Goal: Transaction & Acquisition: Download file/media

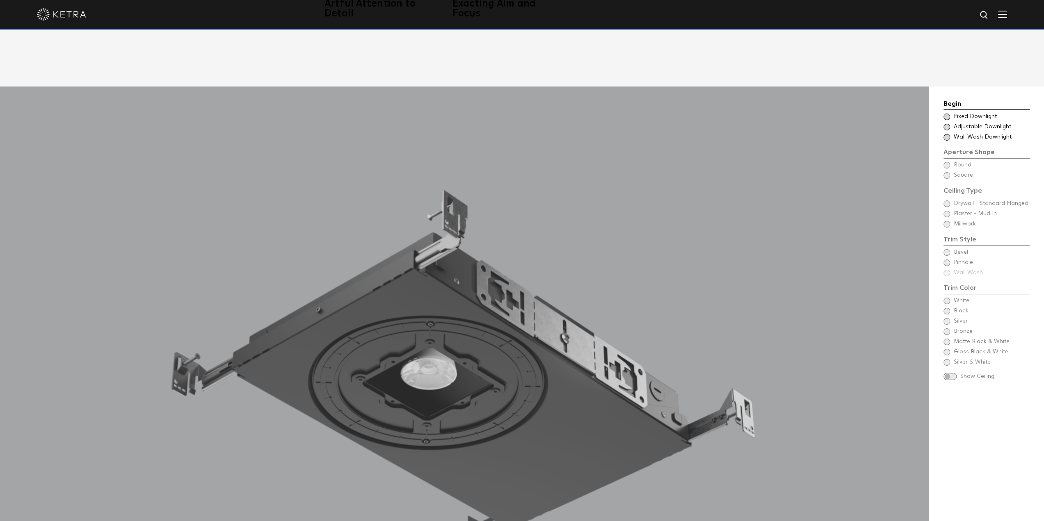
scroll to position [861, 0]
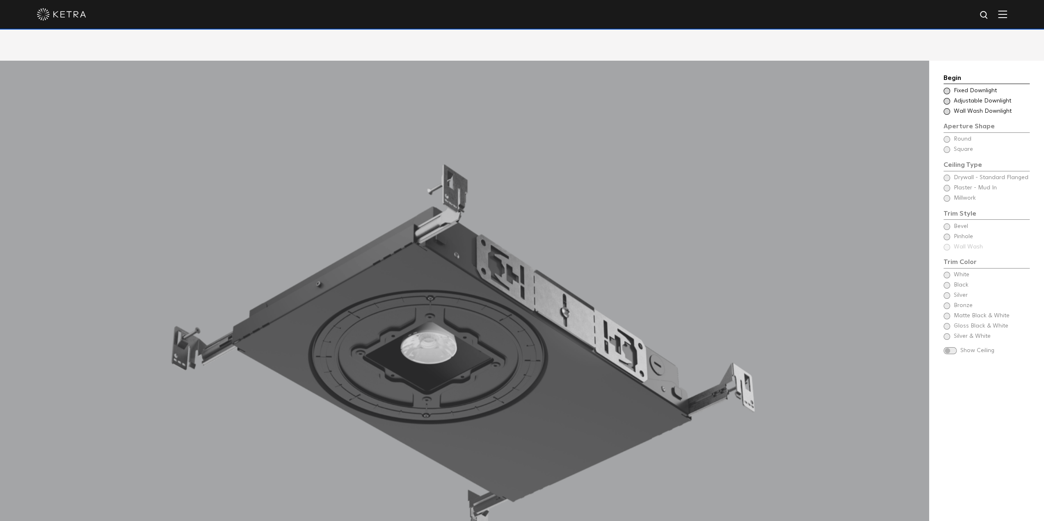
click at [946, 88] on span at bounding box center [947, 91] width 7 height 7
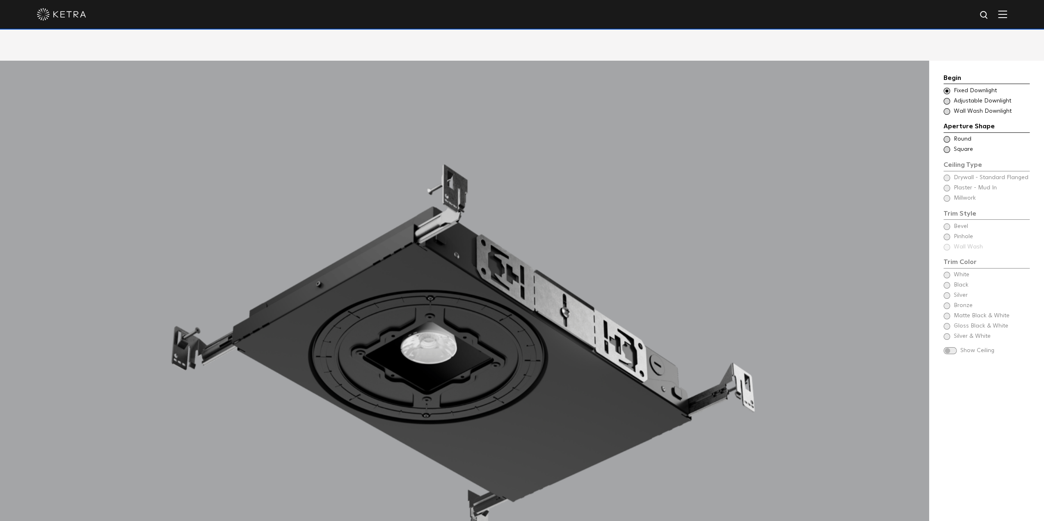
click at [946, 136] on span at bounding box center [947, 139] width 7 height 7
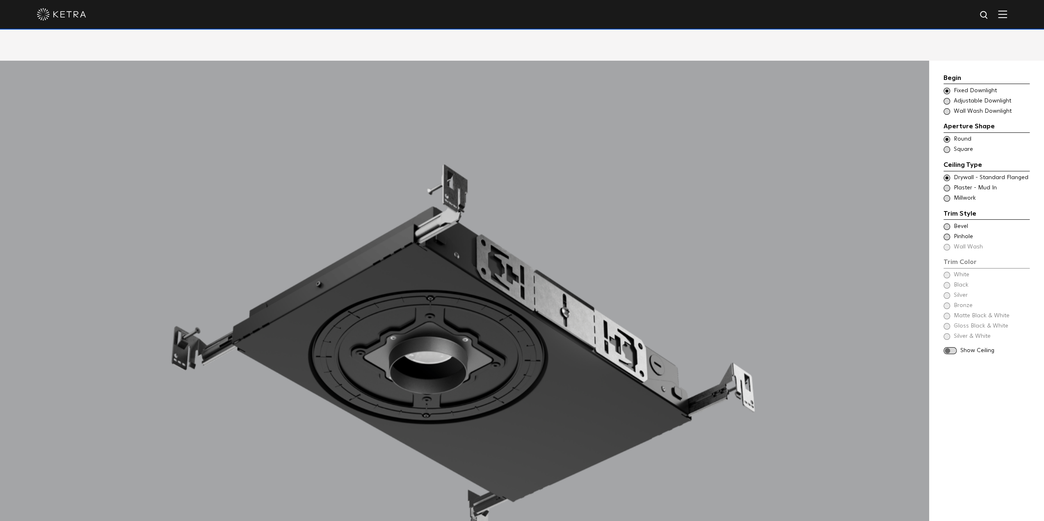
click at [981, 184] on span "Plaster - Mud In" at bounding box center [991, 188] width 75 height 8
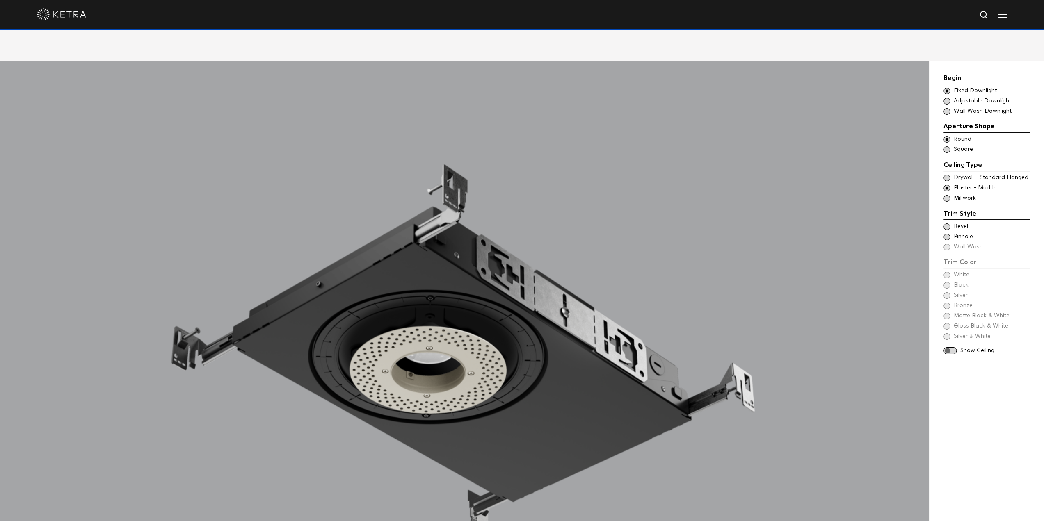
click at [980, 174] on span "Drywall - Standard Flanged" at bounding box center [991, 178] width 75 height 8
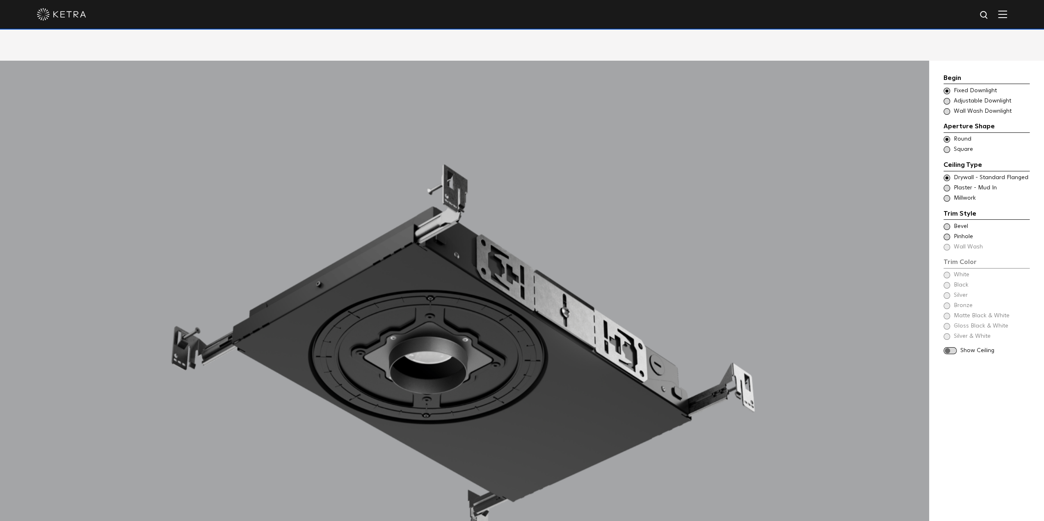
click at [951, 223] on div "Trim Color - Round - Flanged Bevel" at bounding box center [987, 227] width 86 height 8
click at [951, 233] on div "Trim Color - Round - Pinhole - Flanged [GEOGRAPHIC_DATA]" at bounding box center [987, 237] width 86 height 8
click at [953, 223] on div "Trim Color - Round - Flanged Bevel" at bounding box center [987, 227] width 86 height 8
click at [951, 271] on div "White" at bounding box center [987, 275] width 86 height 8
click at [953, 347] on span at bounding box center [950, 350] width 13 height 7
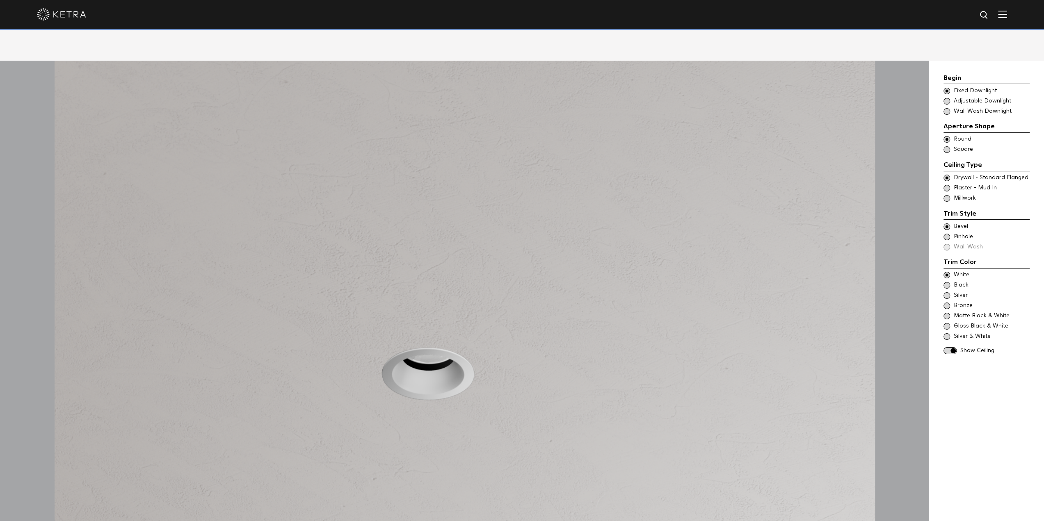
click at [948, 347] on span at bounding box center [950, 350] width 13 height 7
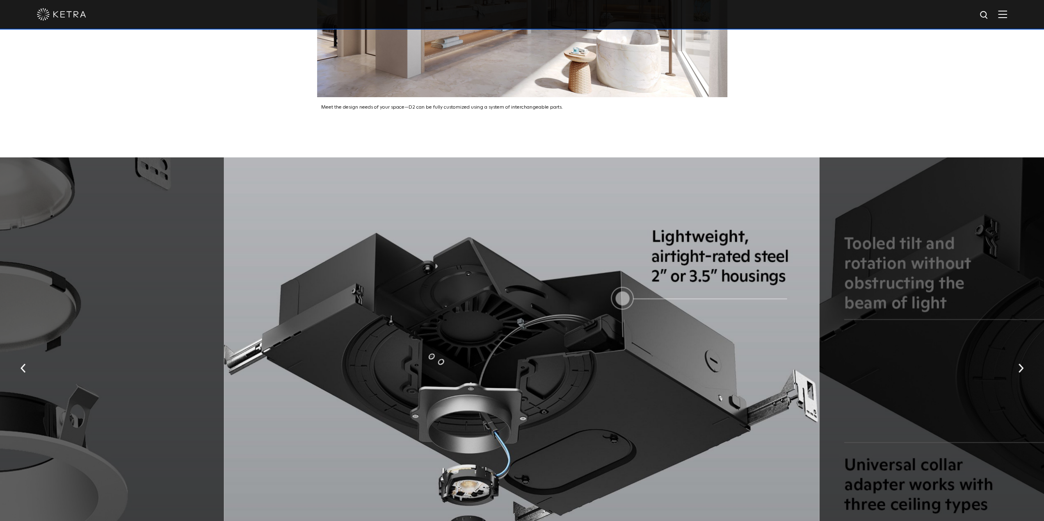
scroll to position [1805, 0]
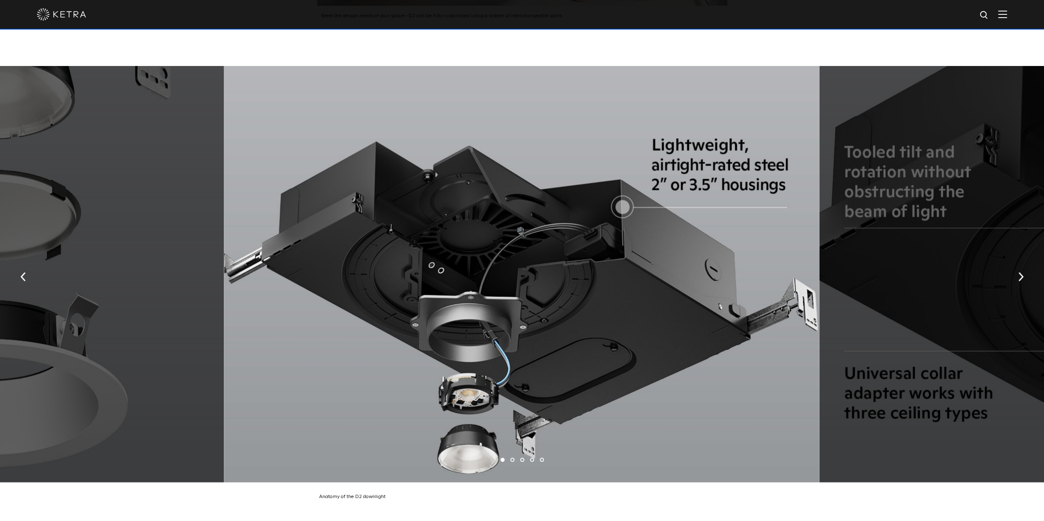
click at [706, 170] on div at bounding box center [521, 274] width 595 height 417
click at [1021, 273] on button "button" at bounding box center [1021, 276] width 18 height 28
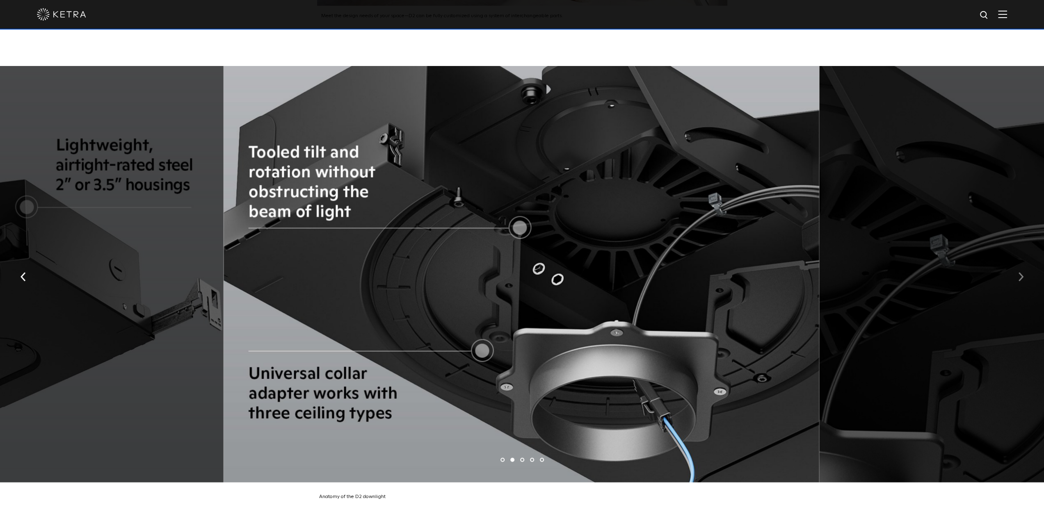
click at [1021, 273] on button "button" at bounding box center [1021, 276] width 18 height 28
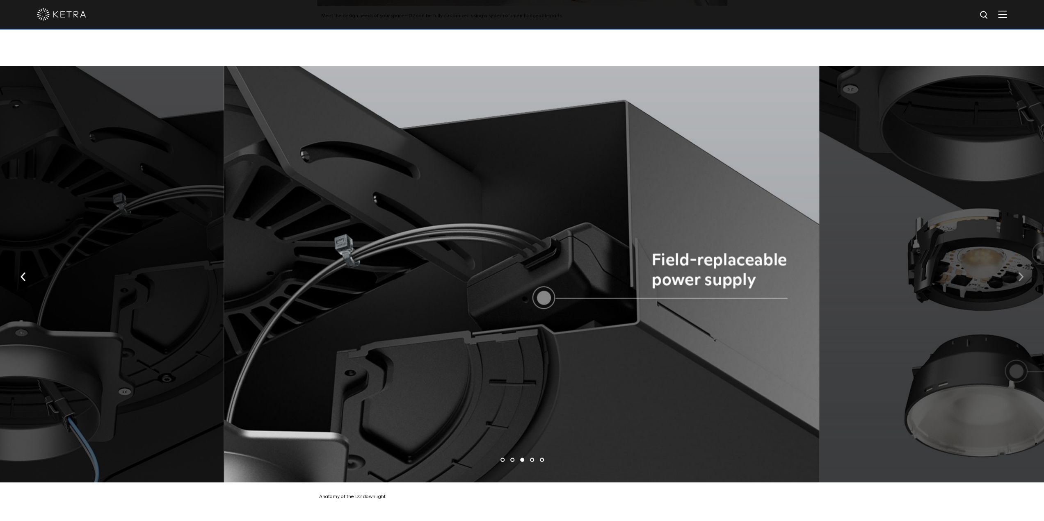
click at [1021, 273] on button "button" at bounding box center [1021, 276] width 18 height 28
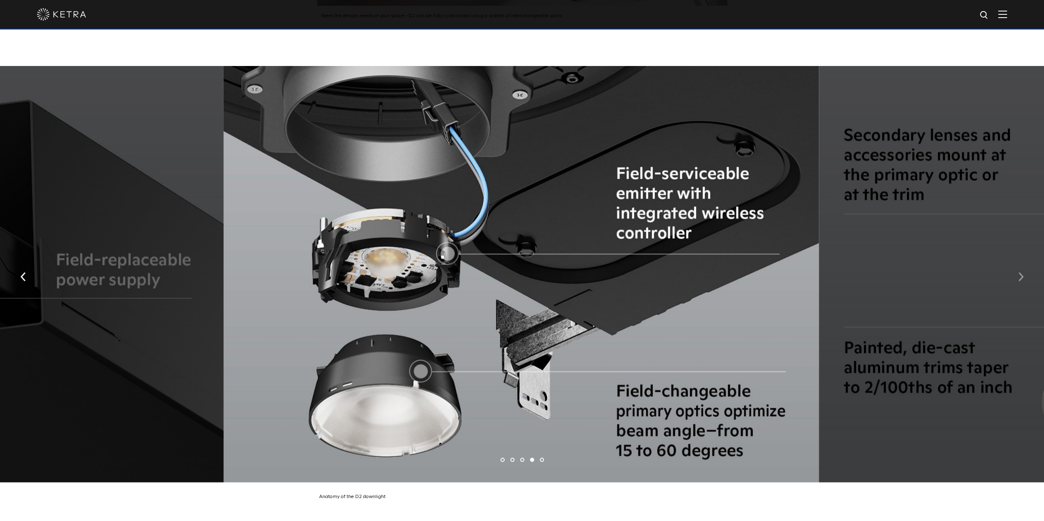
click at [1021, 273] on button "button" at bounding box center [1021, 276] width 18 height 28
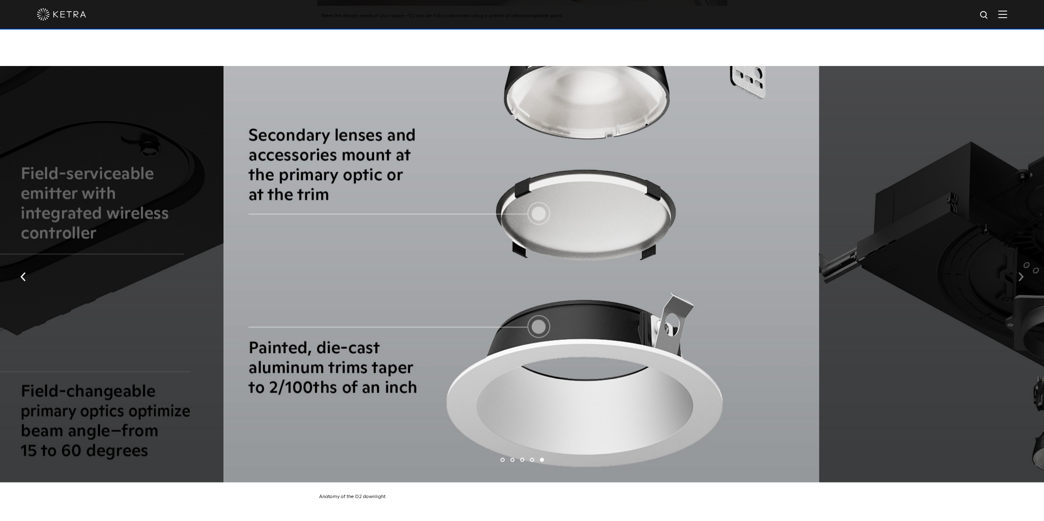
click at [1021, 273] on button "button" at bounding box center [1021, 276] width 18 height 28
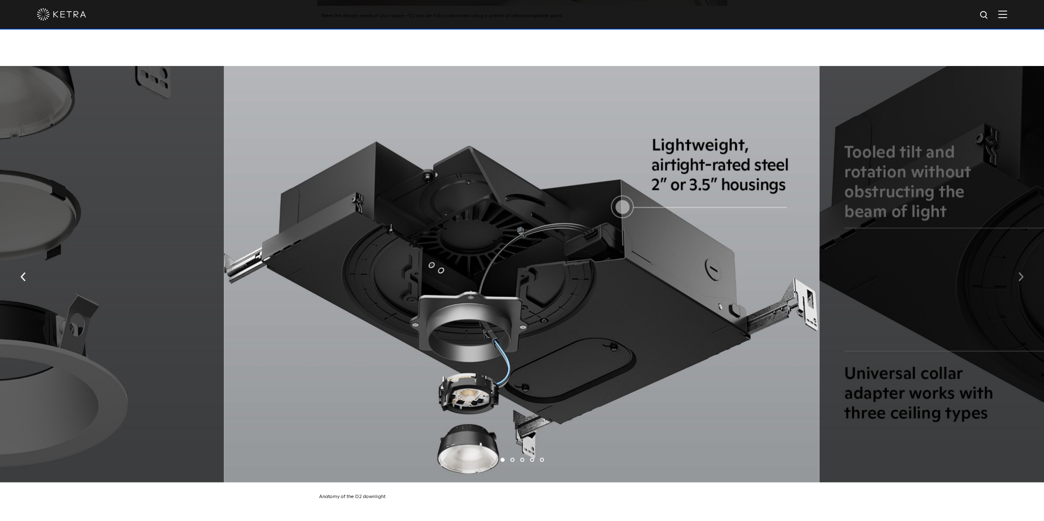
click at [1021, 273] on button "button" at bounding box center [1021, 276] width 18 height 28
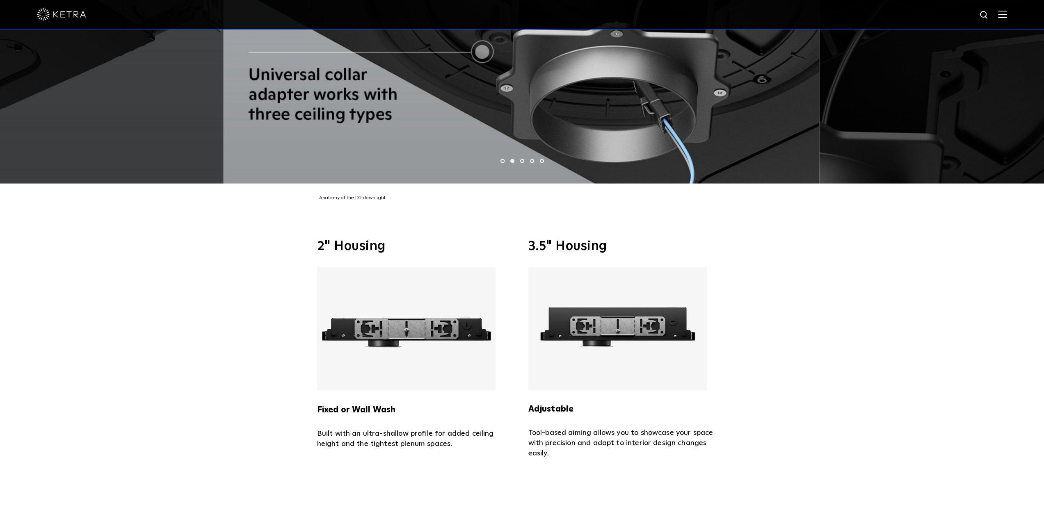
scroll to position [2133, 0]
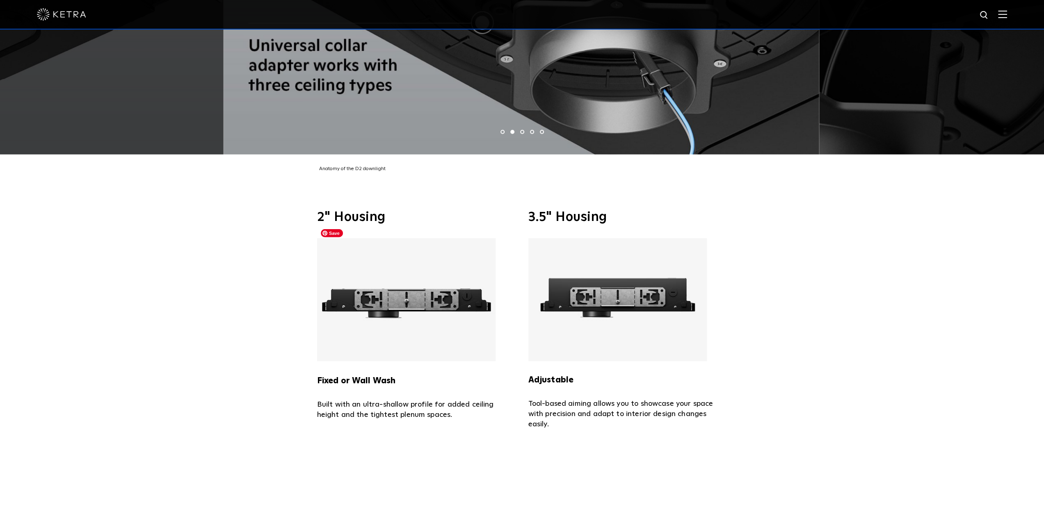
click at [430, 285] on img at bounding box center [406, 299] width 178 height 123
click at [129, 308] on div "2" Housing Fixed or Wall Wash Built with an ultra-shallow profile for added cei…" at bounding box center [522, 320] width 1044 height 293
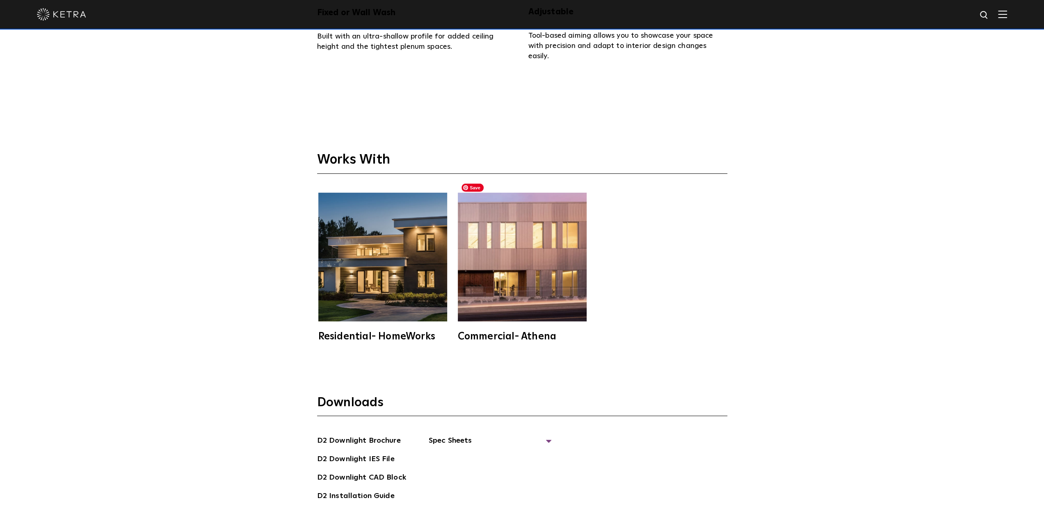
scroll to position [2502, 0]
click at [369, 453] on link "D2 Downlight IES File" at bounding box center [356, 459] width 78 height 13
click at [583, 449] on div "D2 Downlight Brochure D2 Downlight IES File D2 [GEOGRAPHIC_DATA] D2 Installatio…" at bounding box center [522, 470] width 410 height 73
click at [348, 434] on link "D2 Downlight Brochure" at bounding box center [359, 440] width 84 height 13
